Goal: Task Accomplishment & Management: Manage account settings

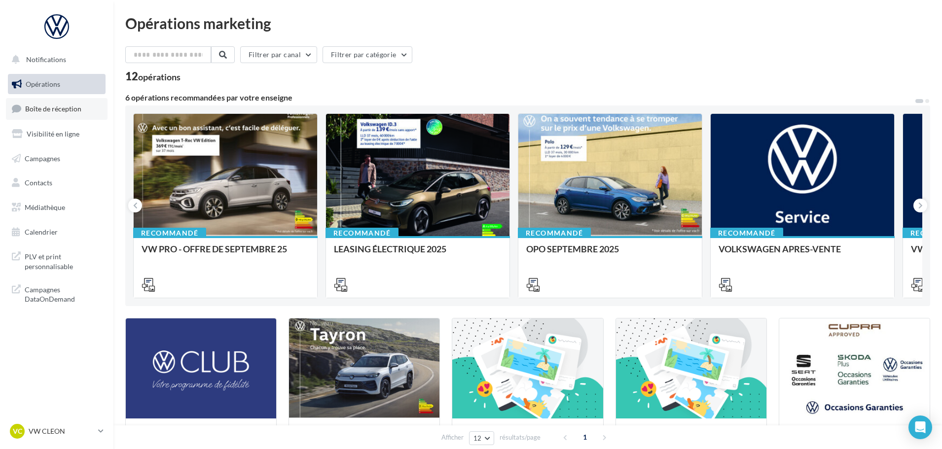
click at [72, 108] on span "Boîte de réception" at bounding box center [53, 109] width 56 height 8
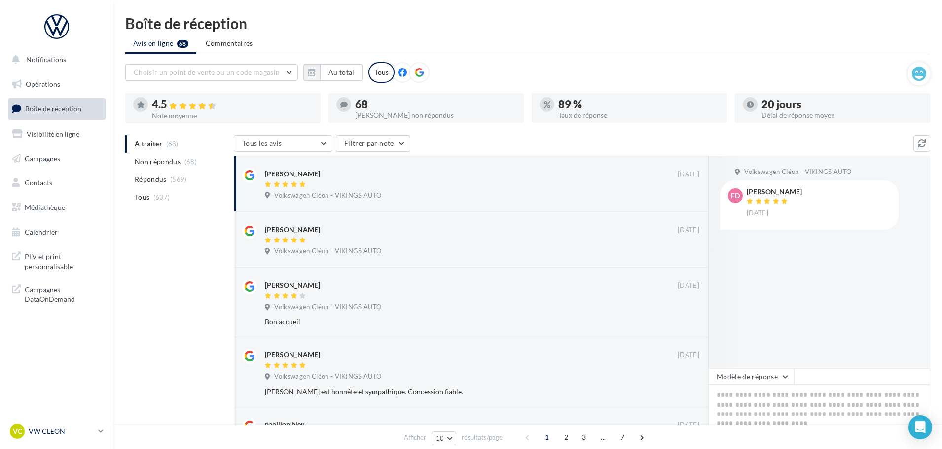
click at [42, 425] on div "VC VW CLEON vw-cle-vau" at bounding box center [52, 431] width 84 height 15
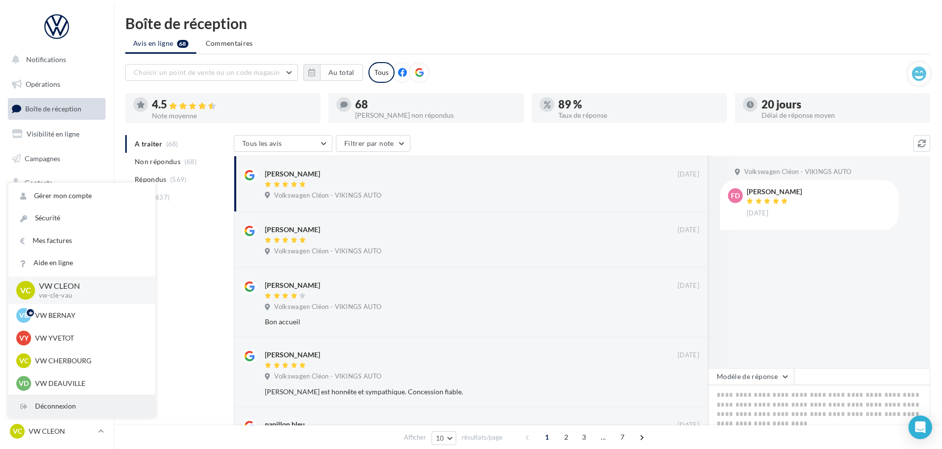
click at [63, 396] on div "Déconnexion" at bounding box center [81, 406] width 147 height 22
